Goal: Information Seeking & Learning: Learn about a topic

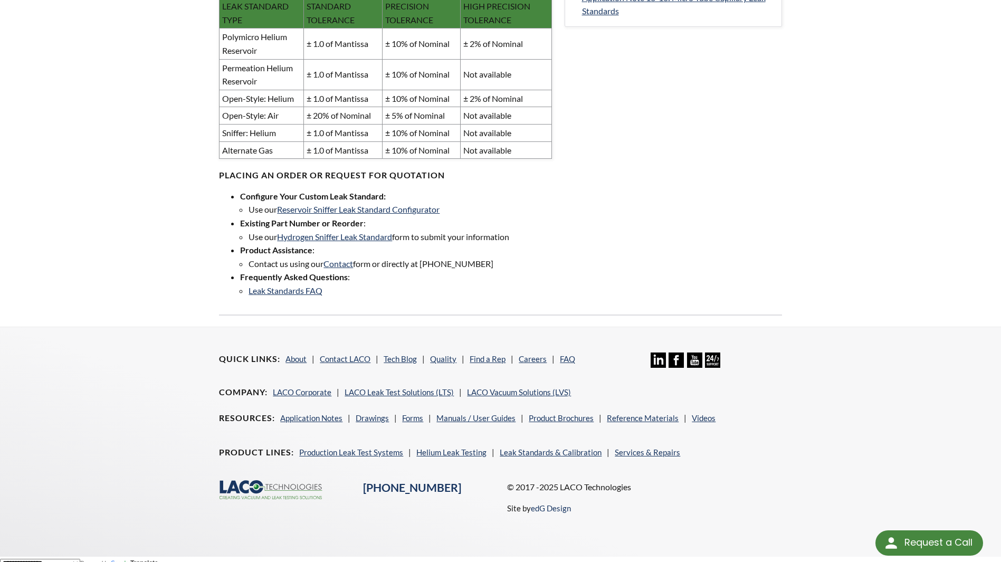
scroll to position [585, 0]
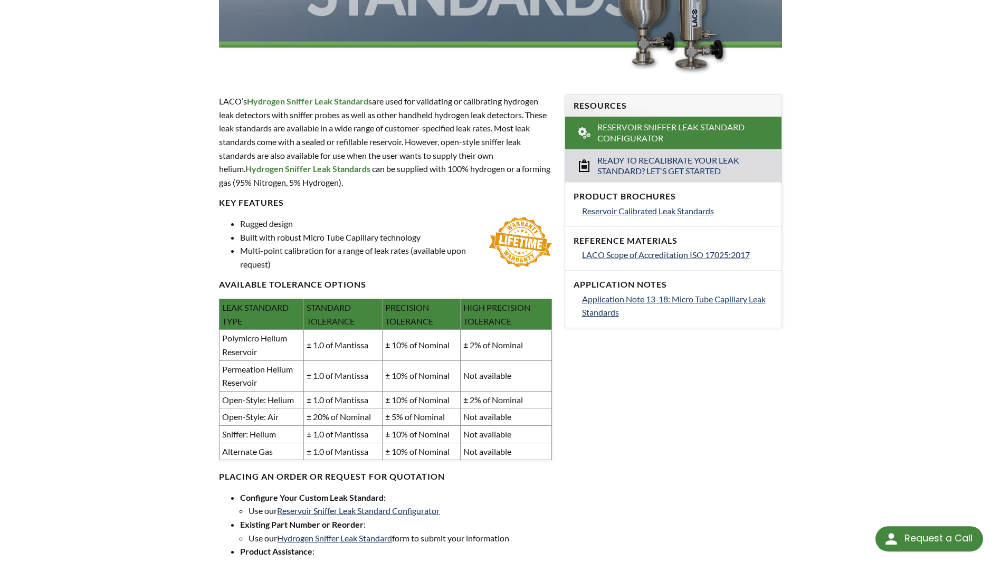
scroll to position [317, 0]
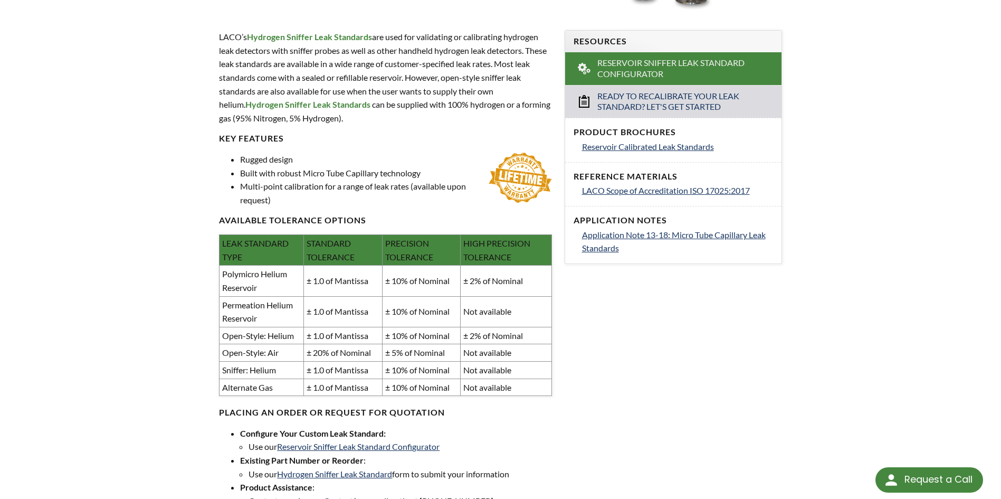
scroll to position [279, 0]
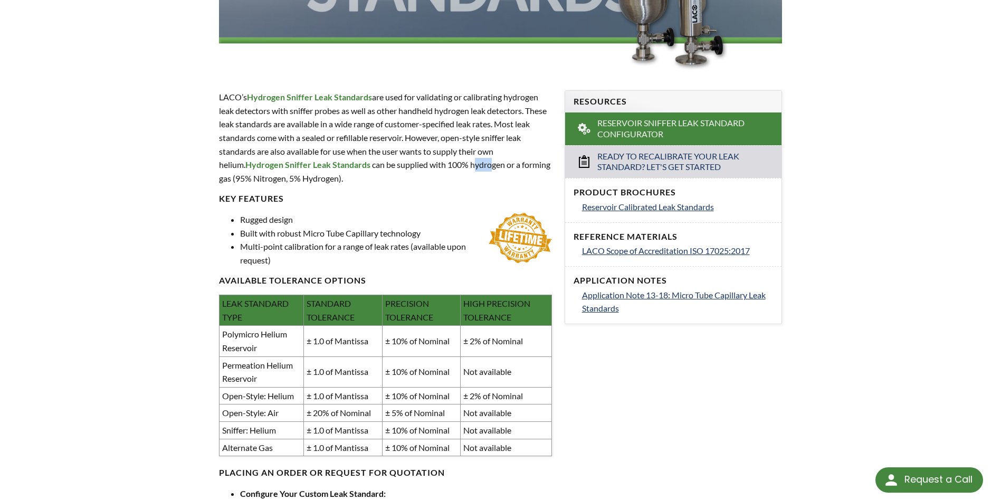
drag, startPoint x: 448, startPoint y: 166, endPoint x: 463, endPoint y: 166, distance: 15.8
click at [463, 166] on p "LACO’s Hydrogen Sniffer Leak Standards are used for validating or calibrating h…" at bounding box center [385, 137] width 333 height 94
click at [464, 166] on p "LACO’s Hydrogen Sniffer Leak Standards are used for validating or calibrating h…" at bounding box center [385, 137] width 333 height 94
